Goal: Information Seeking & Learning: Learn about a topic

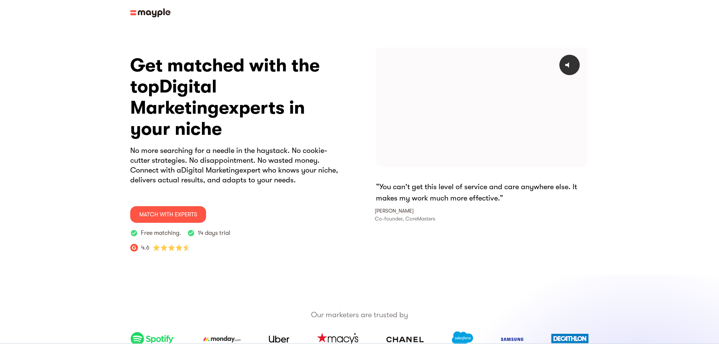
click at [130, 12] on img at bounding box center [150, 12] width 40 height 9
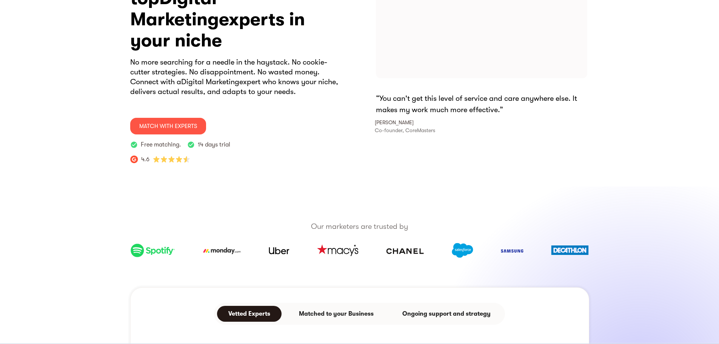
scroll to position [113, 0]
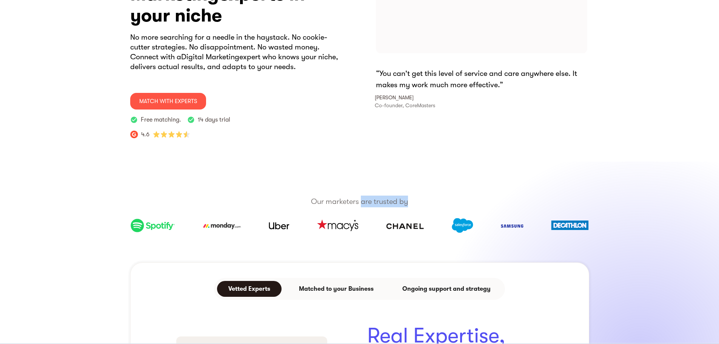
drag, startPoint x: 360, startPoint y: 180, endPoint x: 444, endPoint y: 179, distance: 83.8
click at [444, 196] on p "Our marketers are trusted by" at bounding box center [359, 202] width 719 height 12
click at [450, 184] on div "Our marketers are trusted by" at bounding box center [359, 211] width 719 height 54
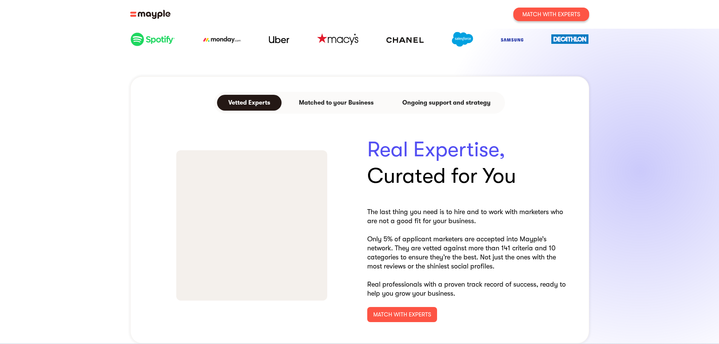
scroll to position [302, 0]
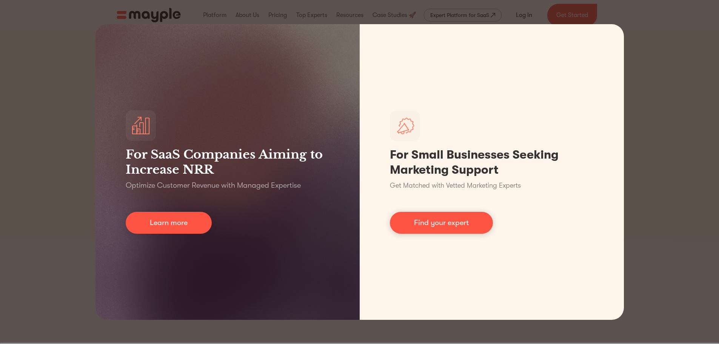
click at [643, 40] on div "For SaaS Companies Aiming to Increase NRR Optimize Customer Revenue with Manage…" at bounding box center [359, 172] width 719 height 344
click at [86, 35] on div "For SaaS Companies Aiming to Increase NRR Optimize Customer Revenue with Manage…" at bounding box center [359, 172] width 719 height 344
click at [641, 48] on div "For SaaS Companies Aiming to Increase NRR Optimize Customer Revenue with Manage…" at bounding box center [359, 172] width 719 height 344
